Goal: Task Accomplishment & Management: Manage account settings

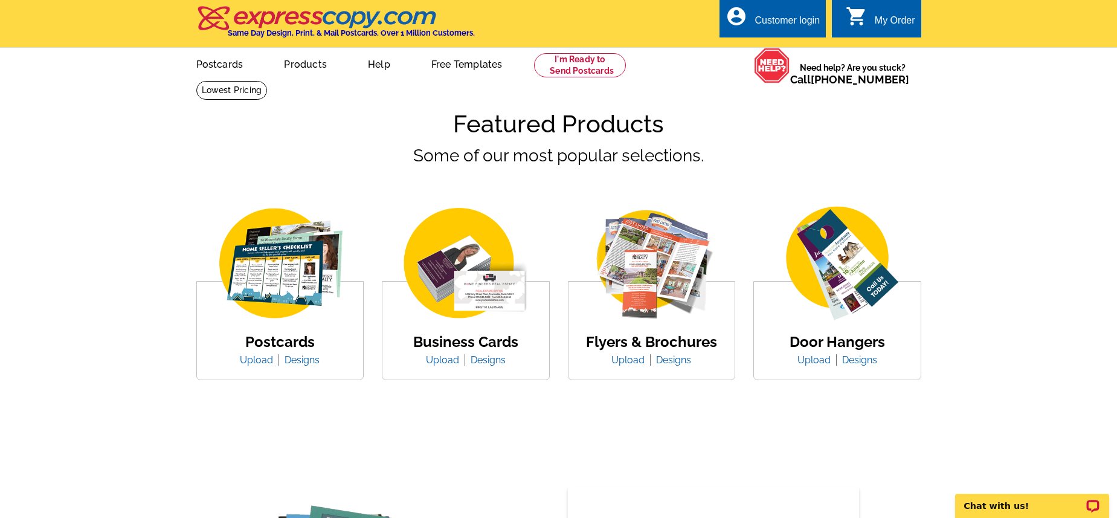
click at [766, 18] on div "Customer login" at bounding box center [787, 23] width 65 height 17
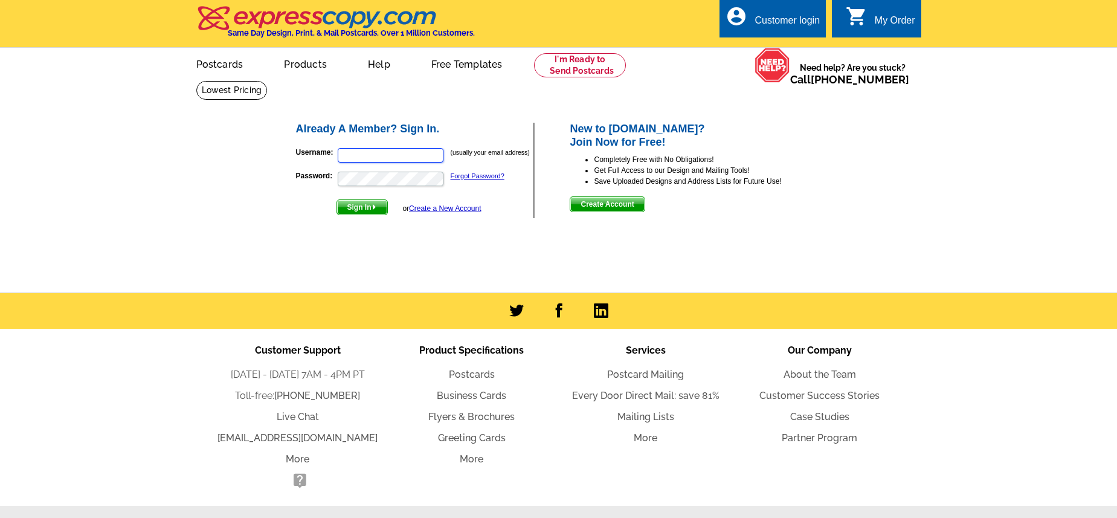
type input "shanna@rewinterpark.com"
click at [373, 205] on img "submit" at bounding box center [374, 206] width 5 height 5
